Goal: Task Accomplishment & Management: Manage account settings

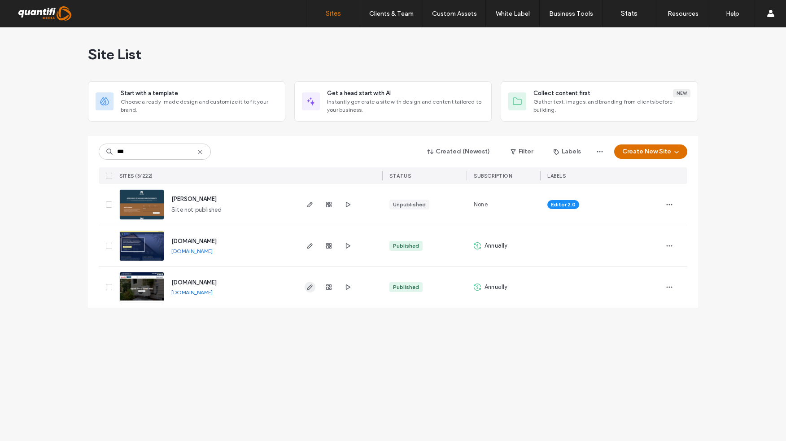
type input "***"
click at [311, 287] on use "button" at bounding box center [309, 287] width 5 height 5
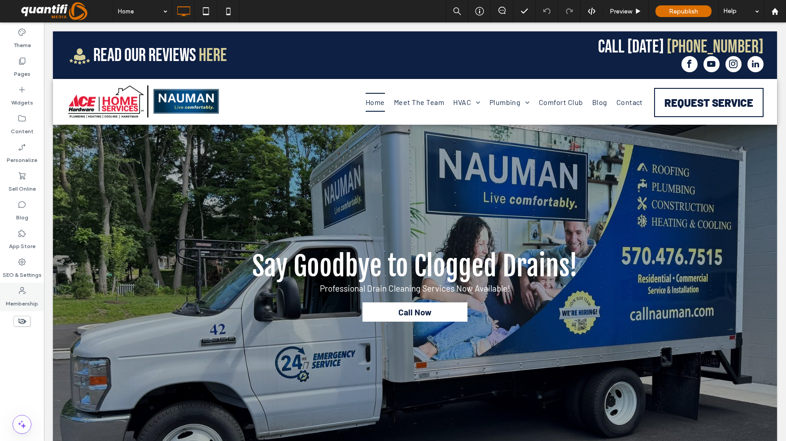
click at [25, 296] on label "Membership" at bounding box center [22, 301] width 32 height 13
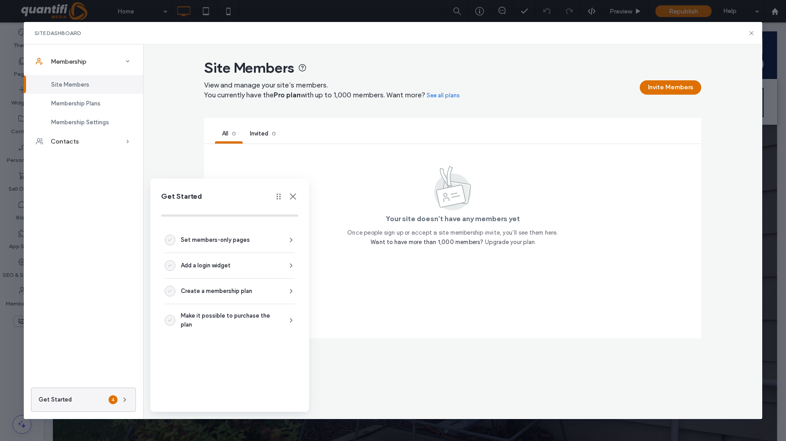
click at [294, 195] on use at bounding box center [293, 196] width 6 height 6
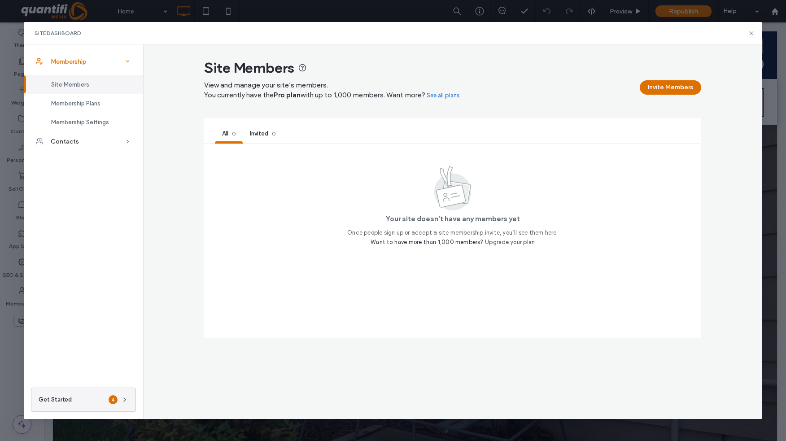
click at [91, 63] on div "Membership" at bounding box center [83, 62] width 119 height 20
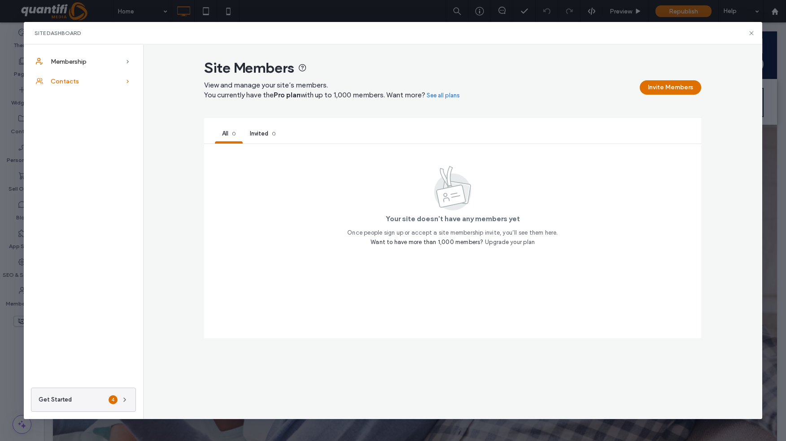
click at [90, 77] on div "Contacts" at bounding box center [83, 81] width 119 height 20
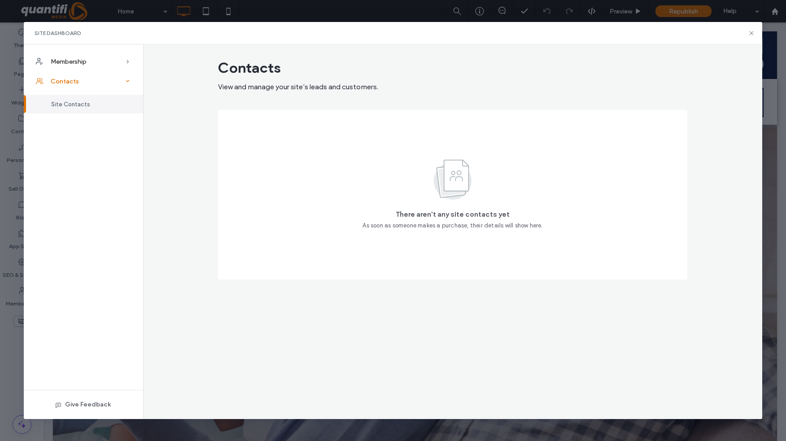
click at [88, 80] on div "Contacts" at bounding box center [83, 81] width 119 height 20
click at [90, 59] on div "Membership" at bounding box center [83, 62] width 119 height 20
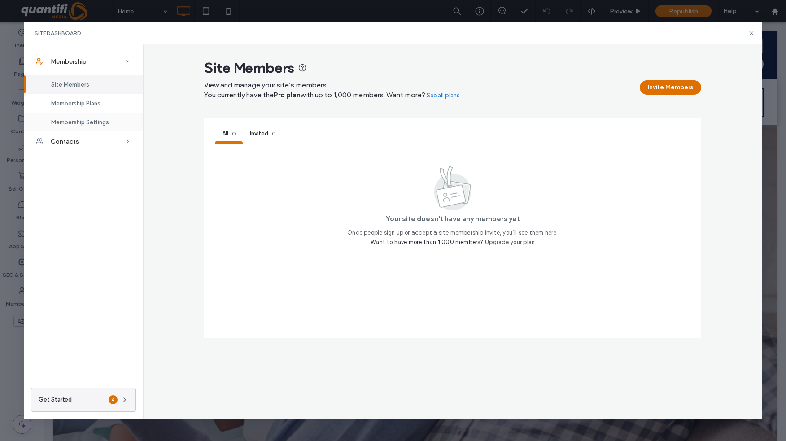
click at [87, 117] on div "Membership Settings" at bounding box center [83, 122] width 119 height 19
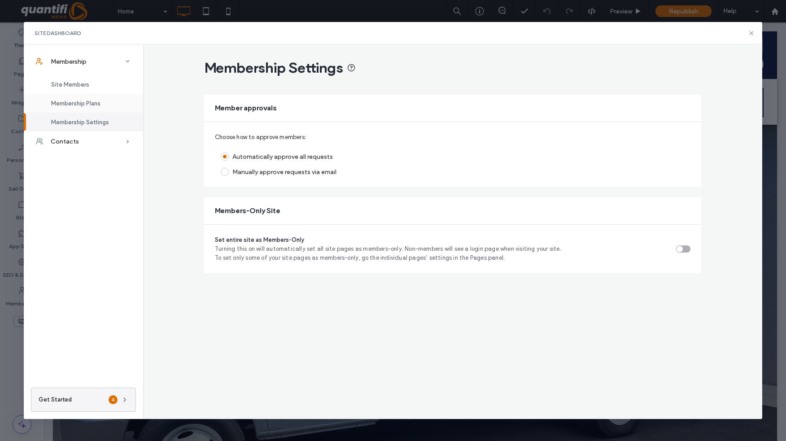
click at [93, 100] on span "Membership Plans" at bounding box center [75, 103] width 49 height 7
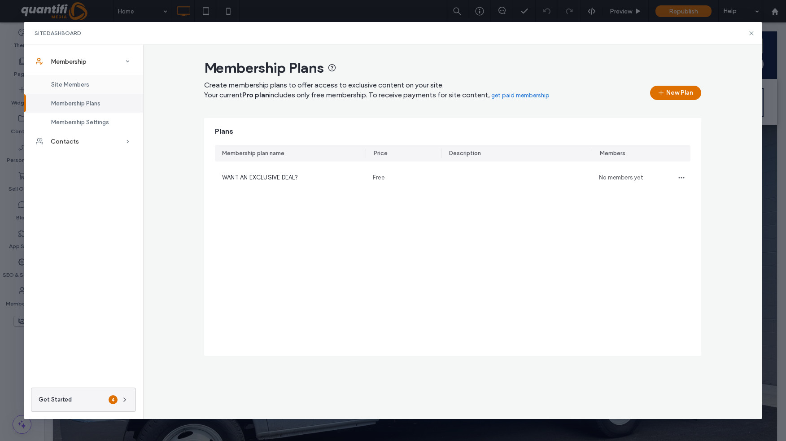
click at [70, 89] on div "Site Members" at bounding box center [83, 84] width 119 height 19
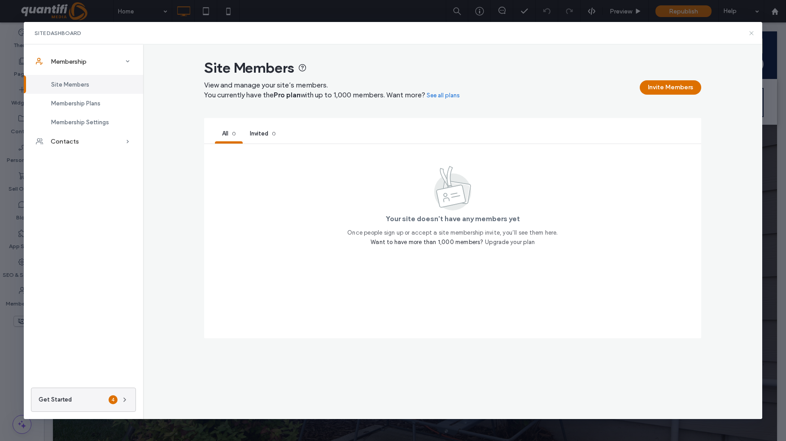
click at [752, 32] on icon at bounding box center [751, 33] width 7 height 7
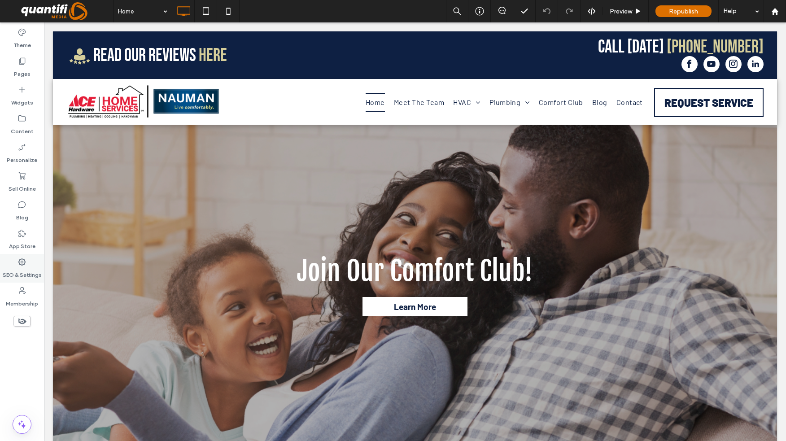
click at [20, 264] on icon at bounding box center [22, 262] width 9 height 9
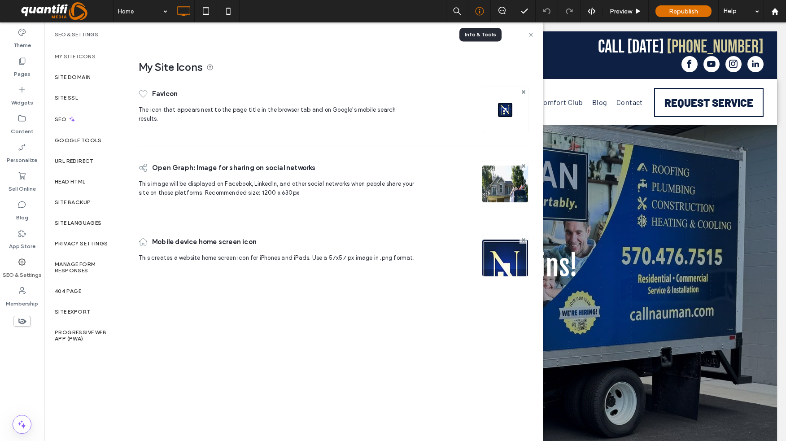
click at [483, 12] on icon at bounding box center [479, 11] width 9 height 9
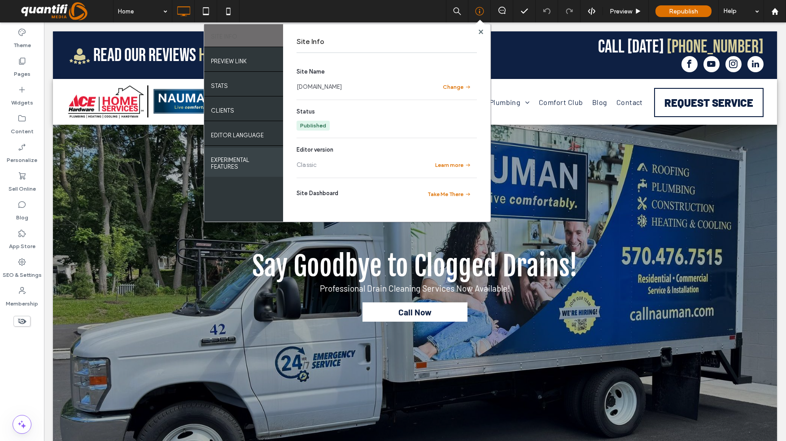
click at [221, 164] on label "EXPERIMENTAL FEATURES" at bounding box center [244, 161] width 66 height 18
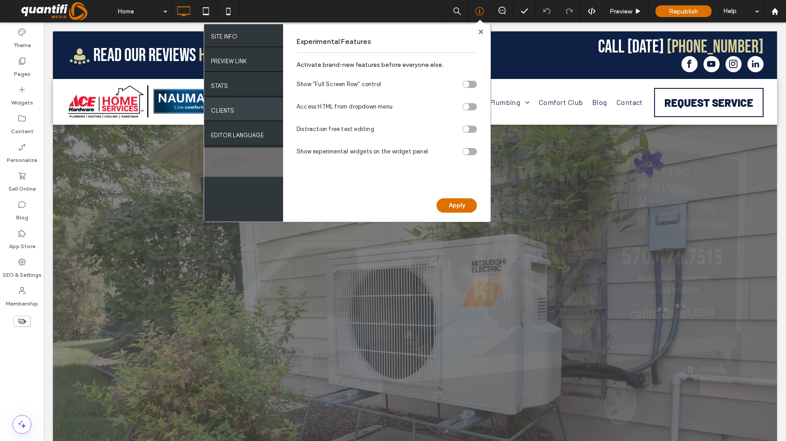
click at [229, 110] on label "Clients" at bounding box center [222, 108] width 23 height 11
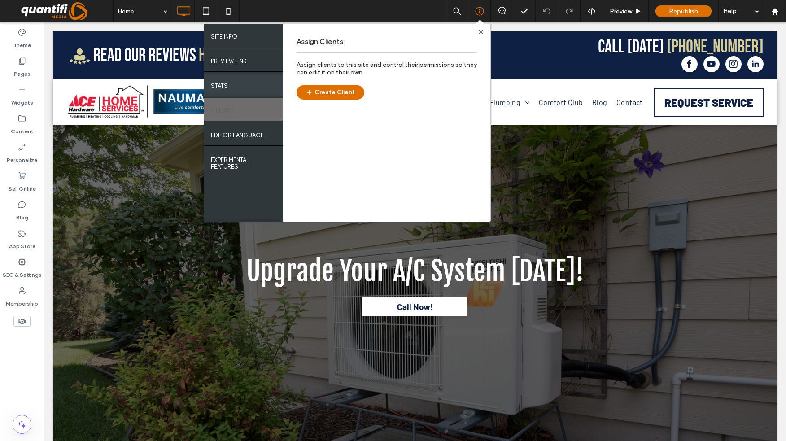
click at [224, 85] on label "STATS" at bounding box center [219, 83] width 17 height 11
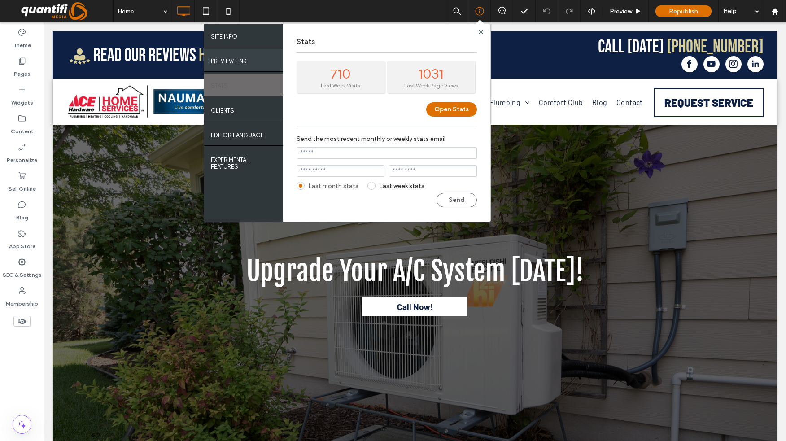
click at [227, 53] on label "PREVIEW LINK" at bounding box center [229, 58] width 36 height 11
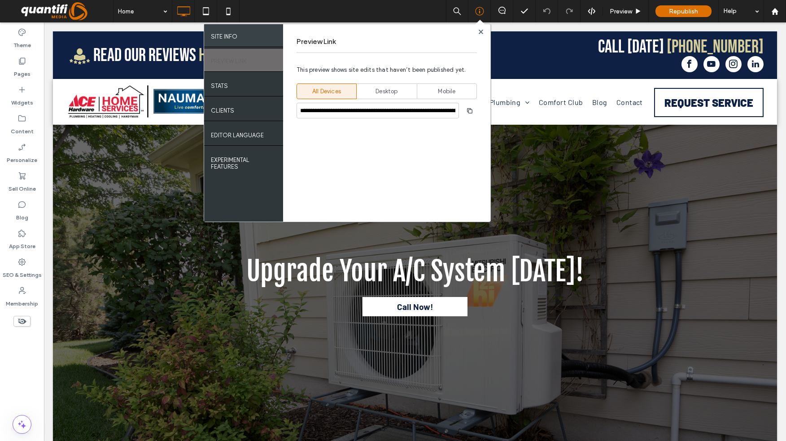
click at [232, 37] on label "SITE INFO" at bounding box center [224, 34] width 26 height 11
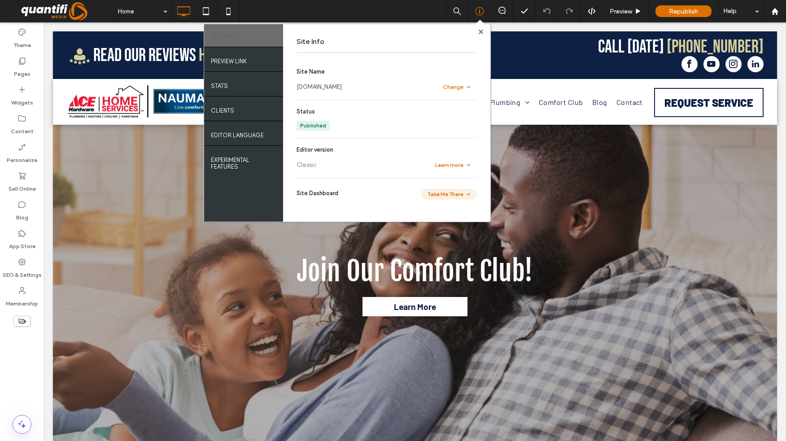
click at [460, 193] on button "Take Me There" at bounding box center [449, 194] width 56 height 11
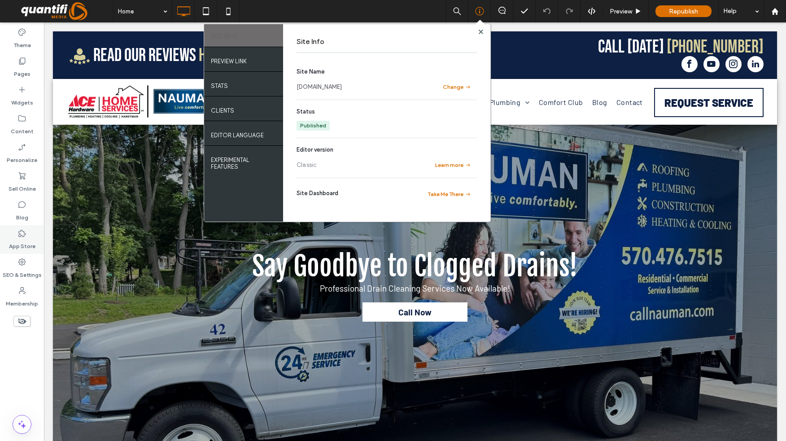
click at [21, 237] on icon at bounding box center [22, 233] width 9 height 9
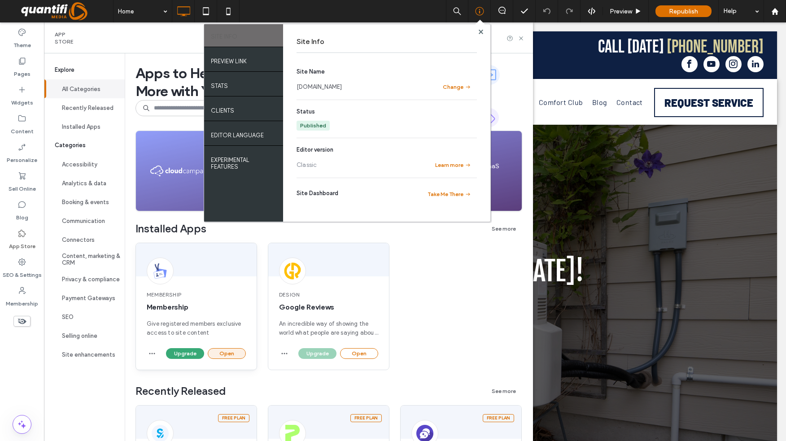
click at [224, 353] on button "Open" at bounding box center [227, 353] width 38 height 11
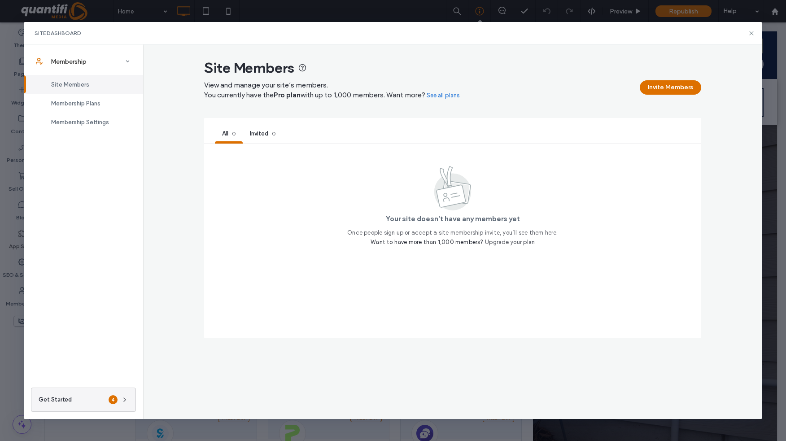
click at [753, 28] on div "Site Dashboard" at bounding box center [393, 33] width 739 height 22
click at [754, 31] on icon at bounding box center [751, 33] width 7 height 7
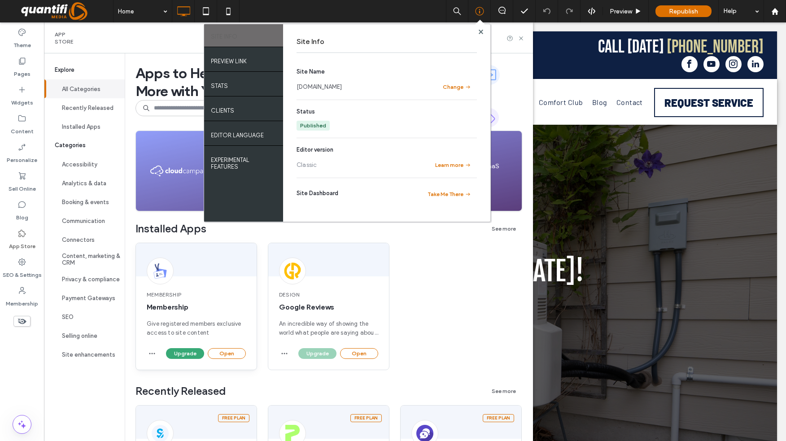
click at [199, 279] on div "Membership Membership Give registered members exclusive access to site content …" at bounding box center [197, 306] width 122 height 127
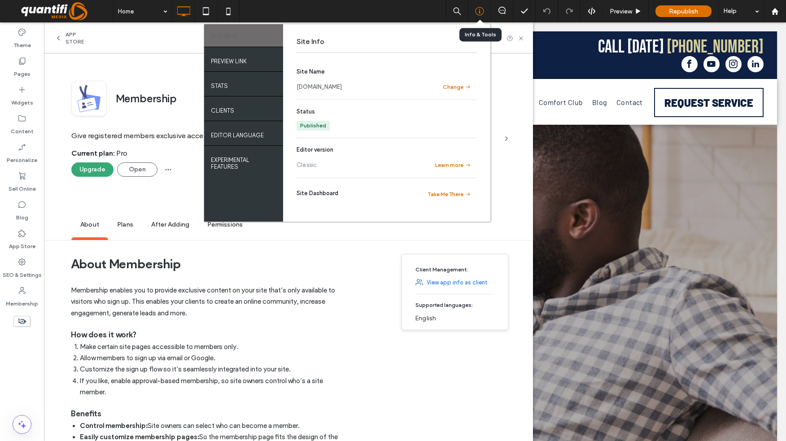
click at [484, 14] on div at bounding box center [480, 11] width 22 height 9
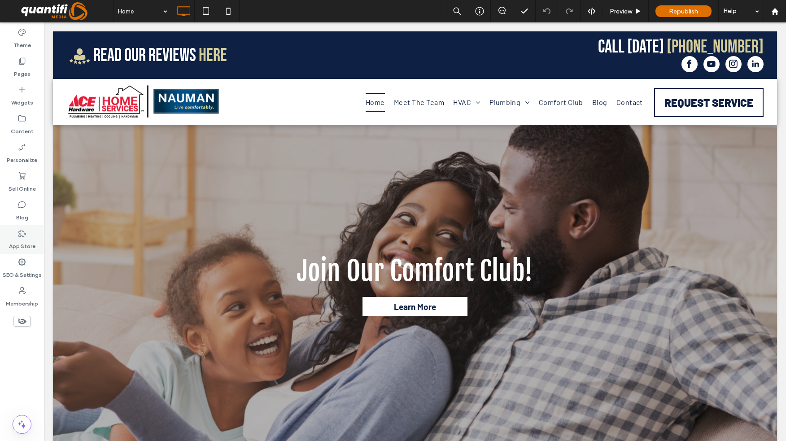
click at [17, 240] on label "App Store" at bounding box center [22, 244] width 26 height 13
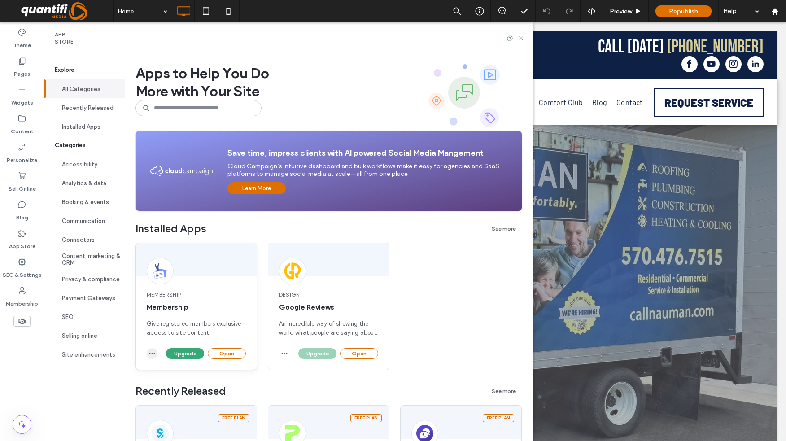
click at [150, 351] on icon "button" at bounding box center [152, 353] width 7 height 7
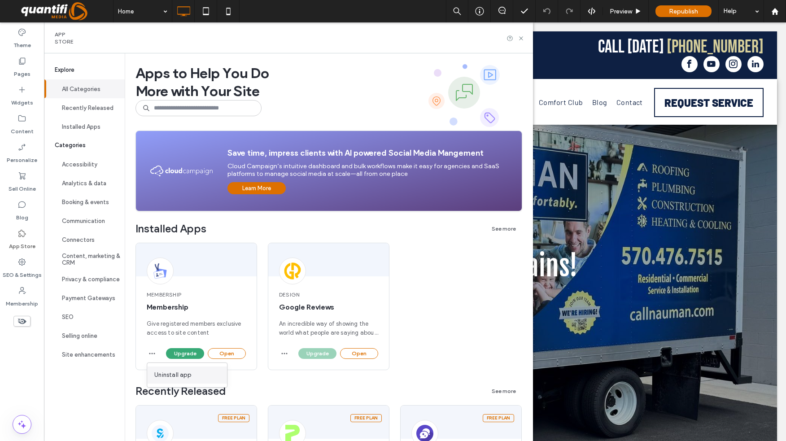
click at [163, 375] on span "Uninstall app" at bounding box center [172, 375] width 37 height 9
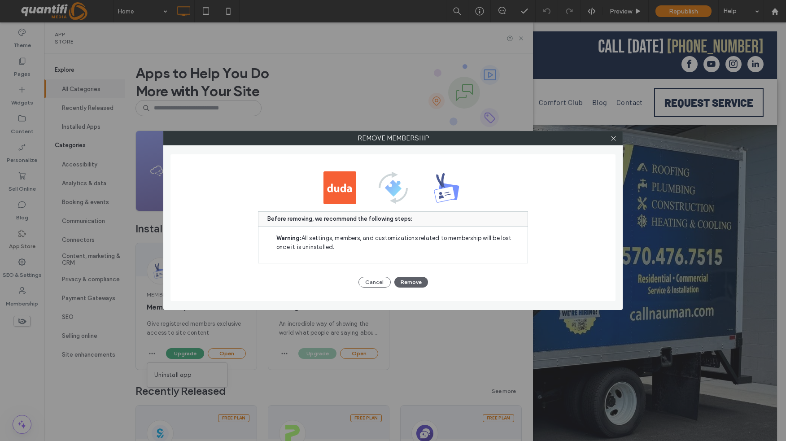
click at [405, 283] on button "Remove" at bounding box center [411, 282] width 34 height 11
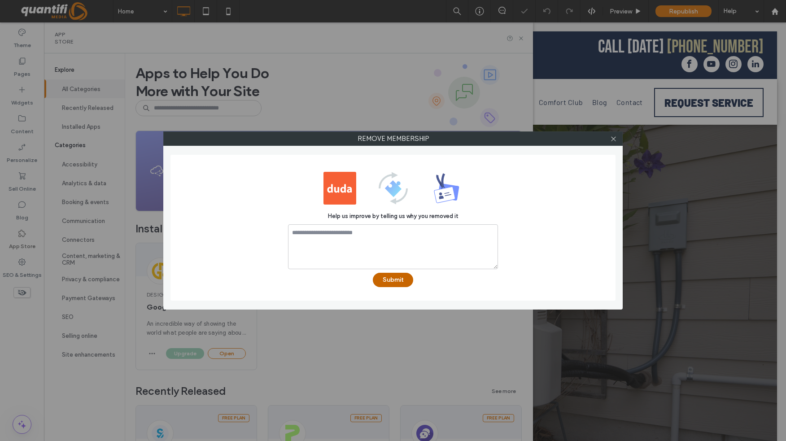
click at [395, 277] on button "Submit" at bounding box center [393, 280] width 40 height 14
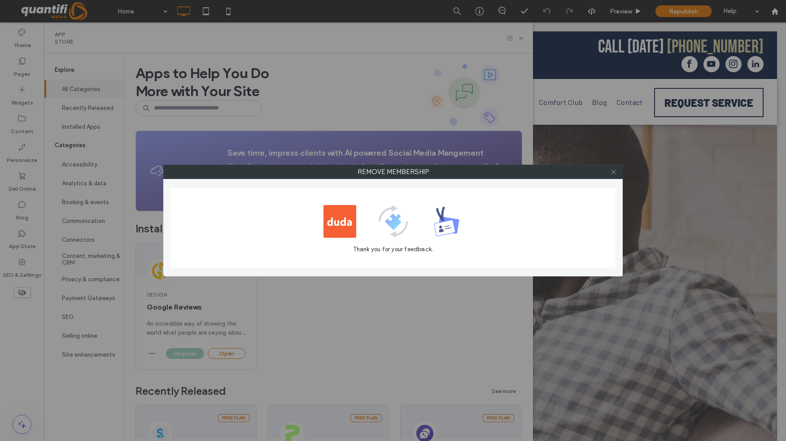
click at [613, 174] on icon at bounding box center [613, 172] width 7 height 7
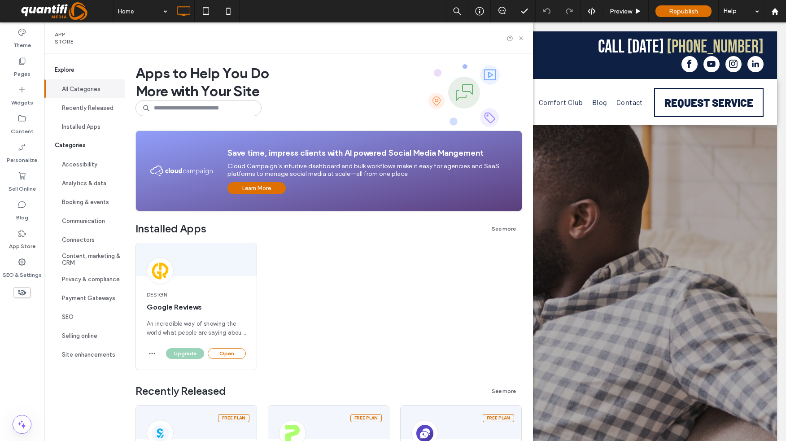
click at [524, 39] on icon at bounding box center [521, 38] width 7 height 7
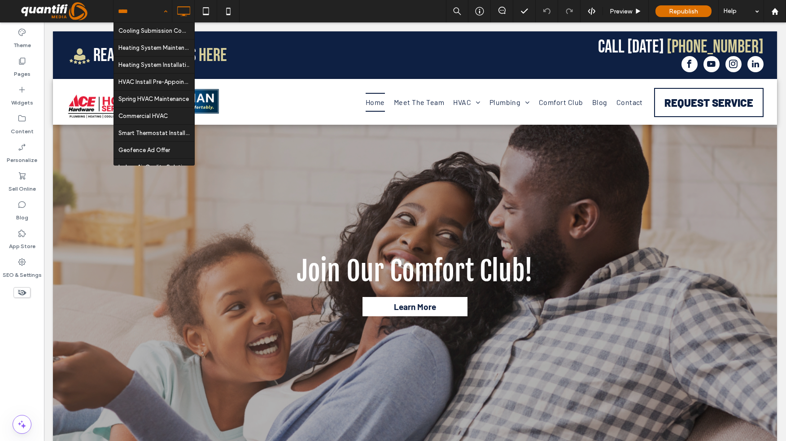
scroll to position [935, 0]
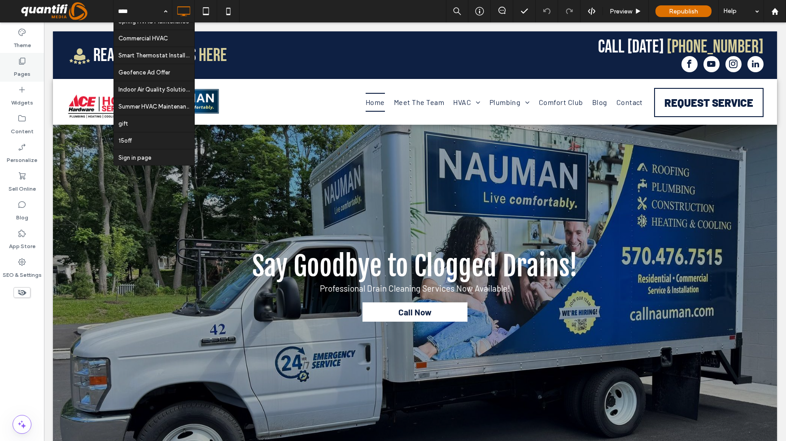
click at [22, 71] on label "Pages" at bounding box center [22, 72] width 17 height 13
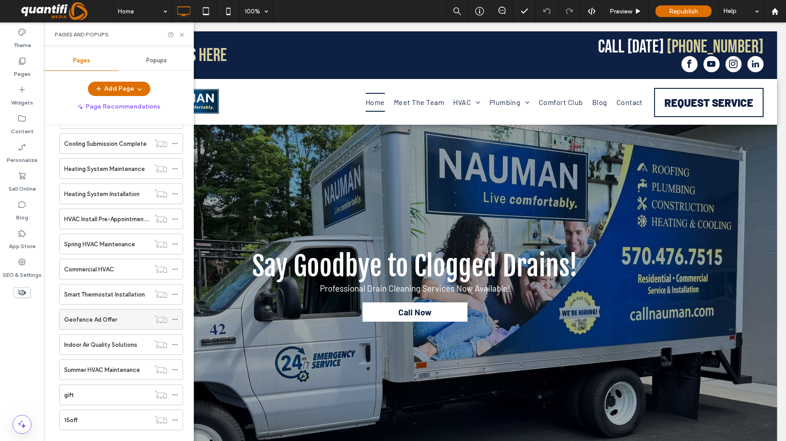
scroll to position [1063, 0]
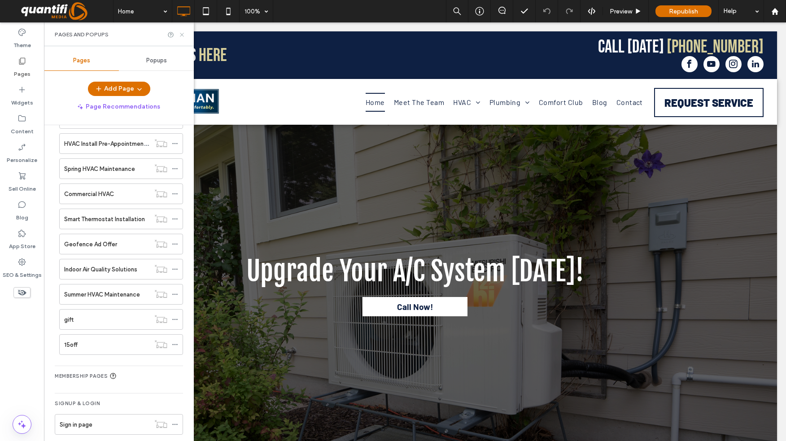
click at [182, 32] on icon at bounding box center [182, 34] width 7 height 7
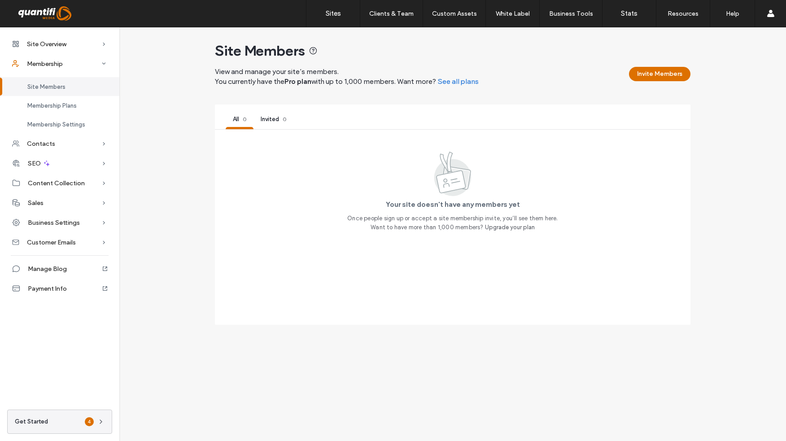
click at [264, 120] on span "Invited" at bounding box center [270, 119] width 18 height 7
click at [314, 50] on icon at bounding box center [313, 50] width 9 height 9
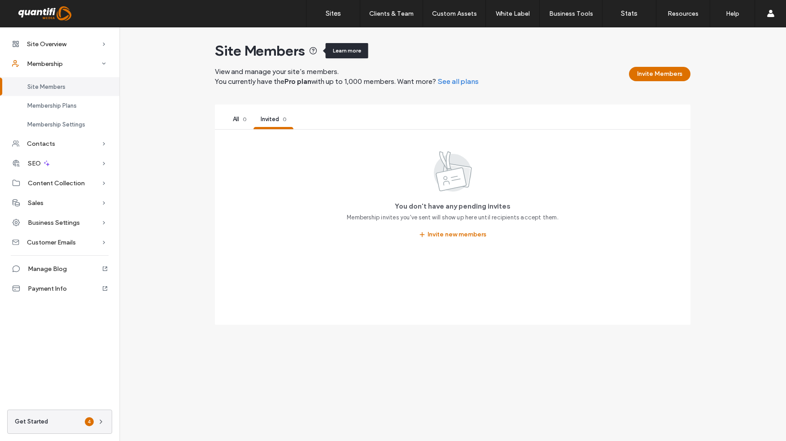
click at [314, 50] on icon at bounding box center [313, 50] width 9 height 9
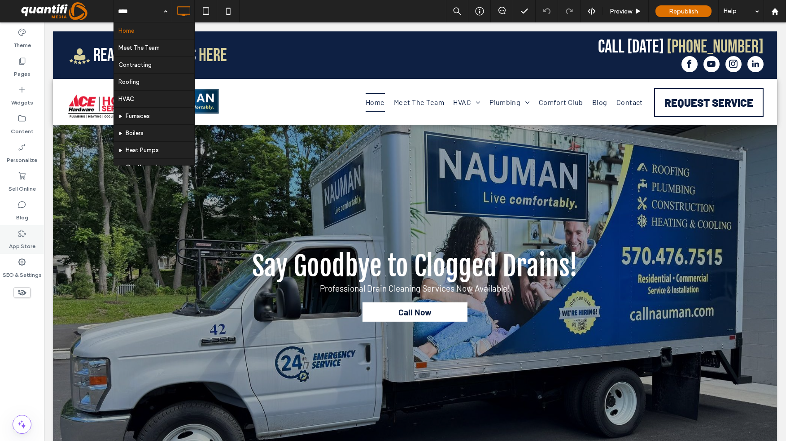
drag, startPoint x: 11, startPoint y: 314, endPoint x: 30, endPoint y: 235, distance: 81.3
click at [11, 314] on div "Theme Pages Widgets Content Personalize Sell Online Blog App Store SEO & Settin…" at bounding box center [22, 231] width 44 height 419
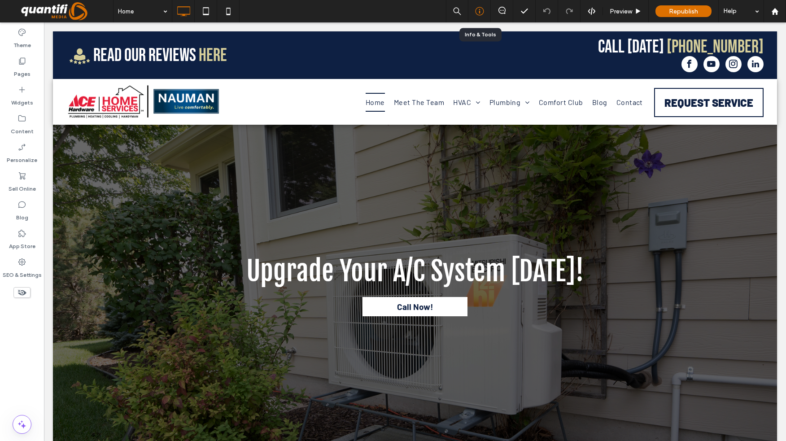
click at [472, 12] on div at bounding box center [480, 11] width 22 height 9
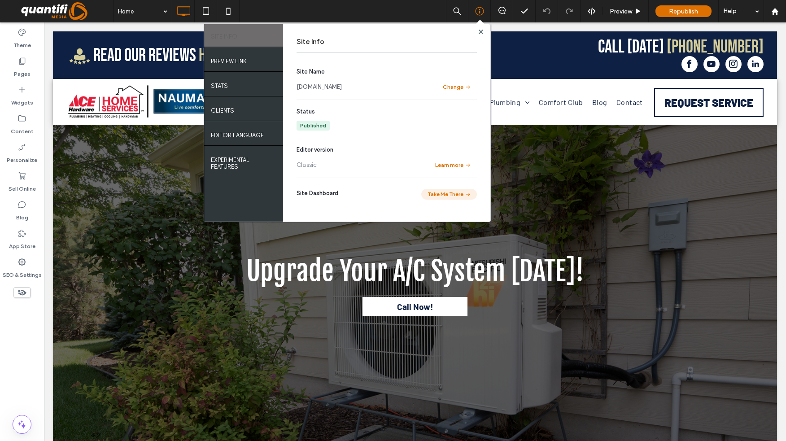
click at [445, 192] on button "Take Me There" at bounding box center [449, 194] width 56 height 11
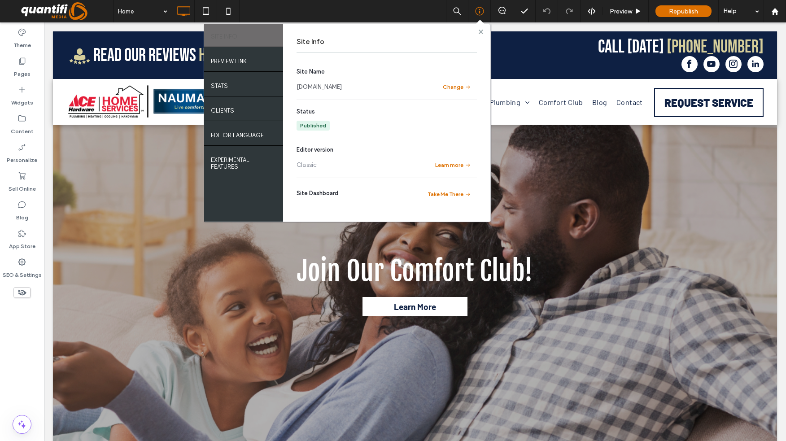
click at [482, 32] on use at bounding box center [480, 31] width 4 height 4
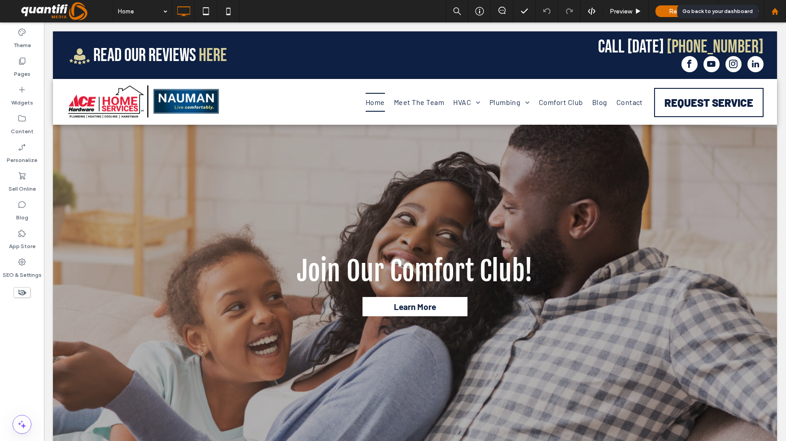
click at [778, 13] on icon at bounding box center [775, 12] width 8 height 8
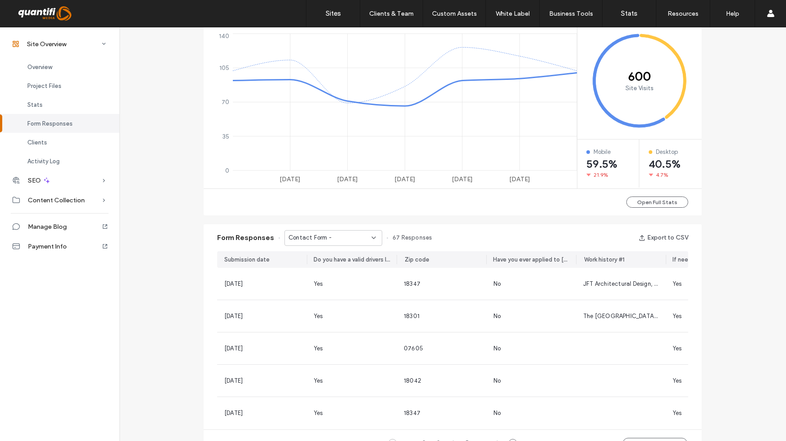
scroll to position [802, 0]
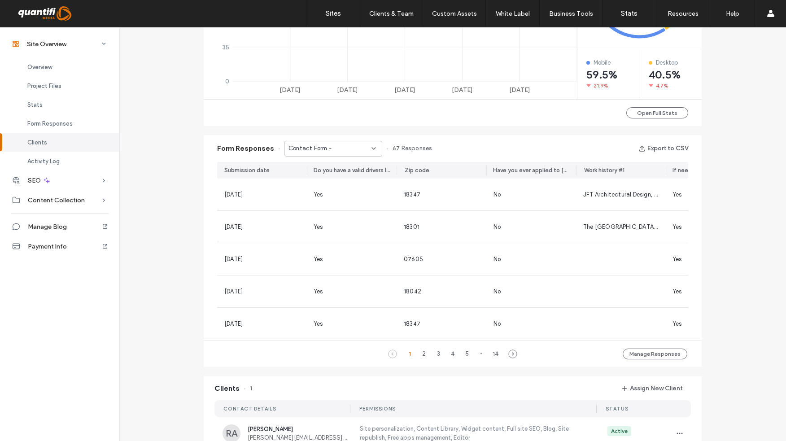
scroll to position [399, 0]
